Goal: Task Accomplishment & Management: Use online tool/utility

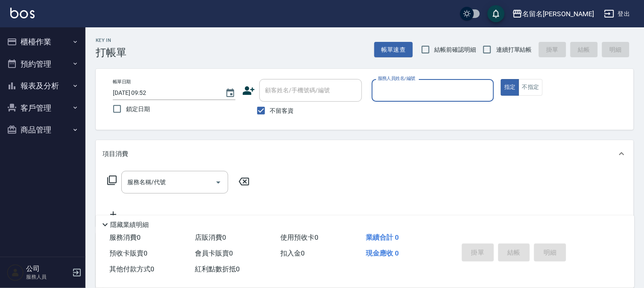
click at [35, 44] on button "櫃檯作業" at bounding box center [42, 42] width 79 height 22
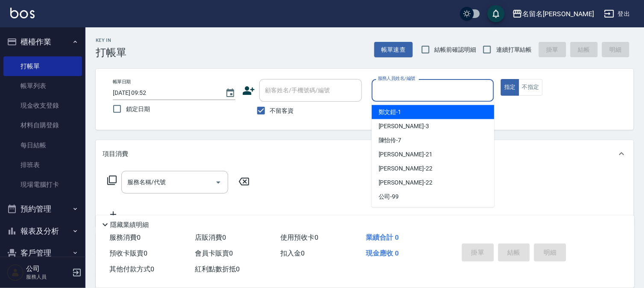
drag, startPoint x: 451, startPoint y: 91, endPoint x: 479, endPoint y: 71, distance: 34.0
click at [451, 90] on input "服務人員姓名/編號" at bounding box center [433, 90] width 115 height 15
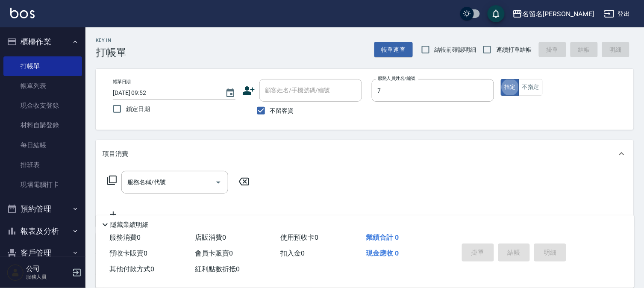
type input "陳怡伶-7"
type button "true"
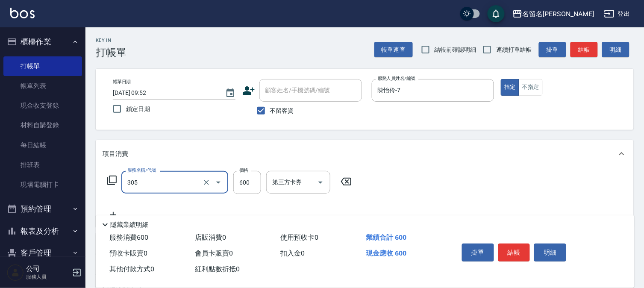
type input "洗+剪(一般)(305)"
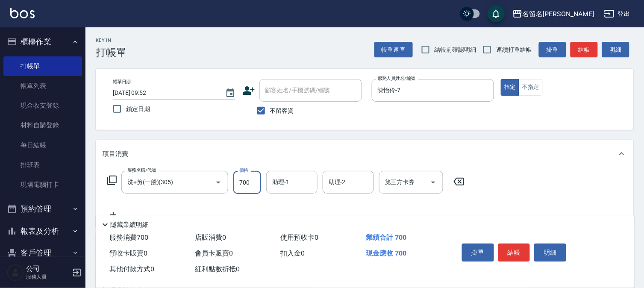
type input "700"
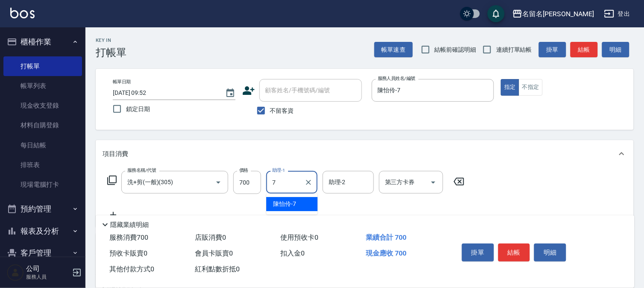
type input "陳怡伶-7"
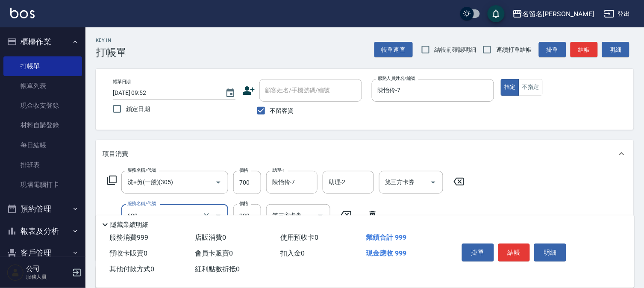
type input "自備護髮(600)"
type input "300"
type input "陳怡伶-7"
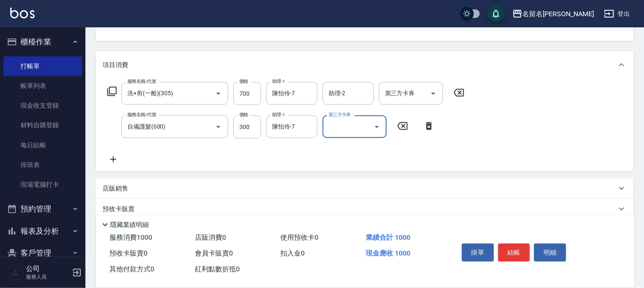
scroll to position [95, 0]
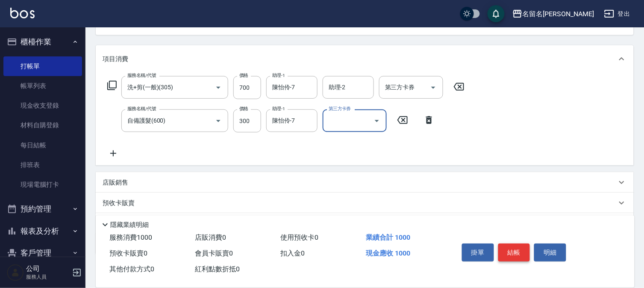
click at [522, 250] on button "結帳" at bounding box center [515, 253] width 32 height 18
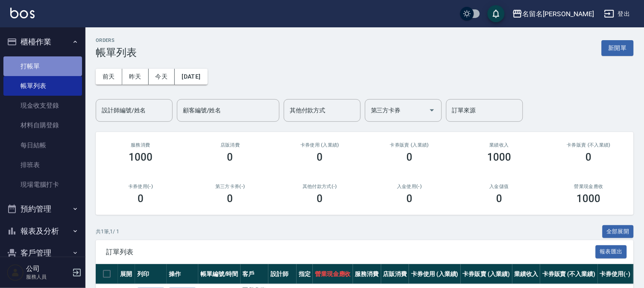
click at [48, 64] on link "打帳單" at bounding box center [42, 66] width 79 height 20
